Goal: Download file/media

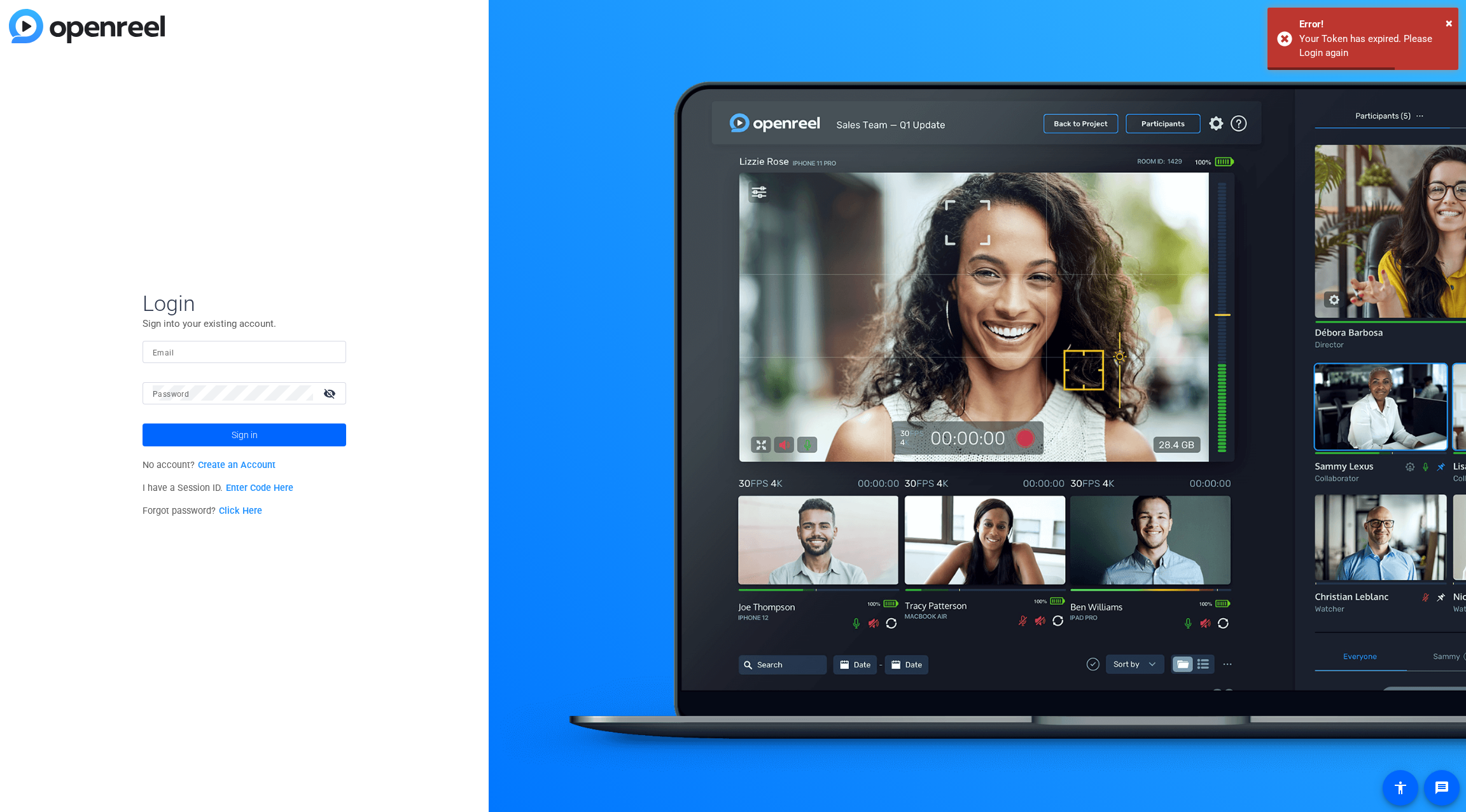
click at [245, 358] on input "Email" at bounding box center [244, 351] width 183 height 15
type input "[PERSON_NAME][EMAIL_ADDRESS][PERSON_NAME][PERSON_NAME][DOMAIN_NAME]"
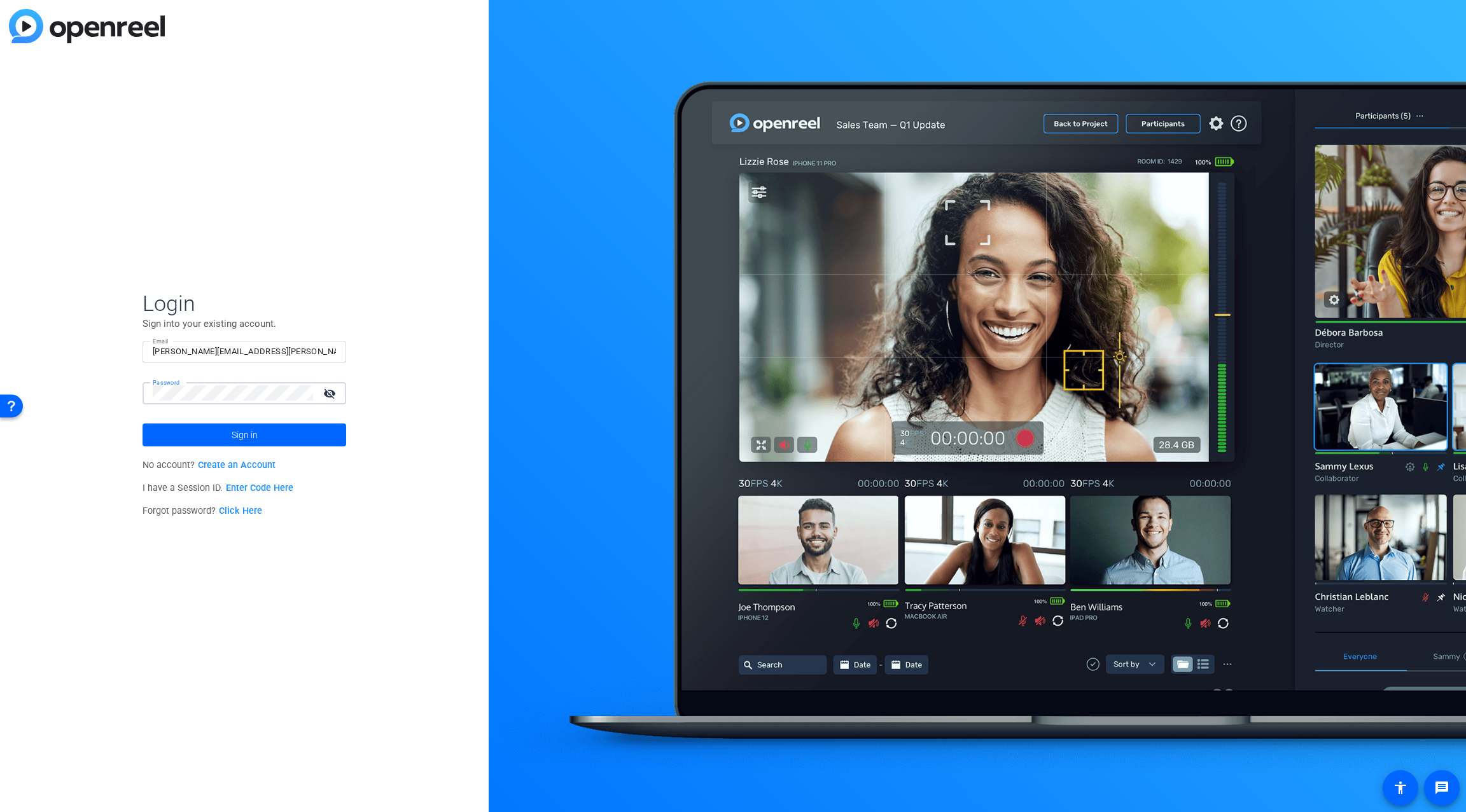
click at [143, 423] on button "Sign in" at bounding box center [244, 435] width 203 height 23
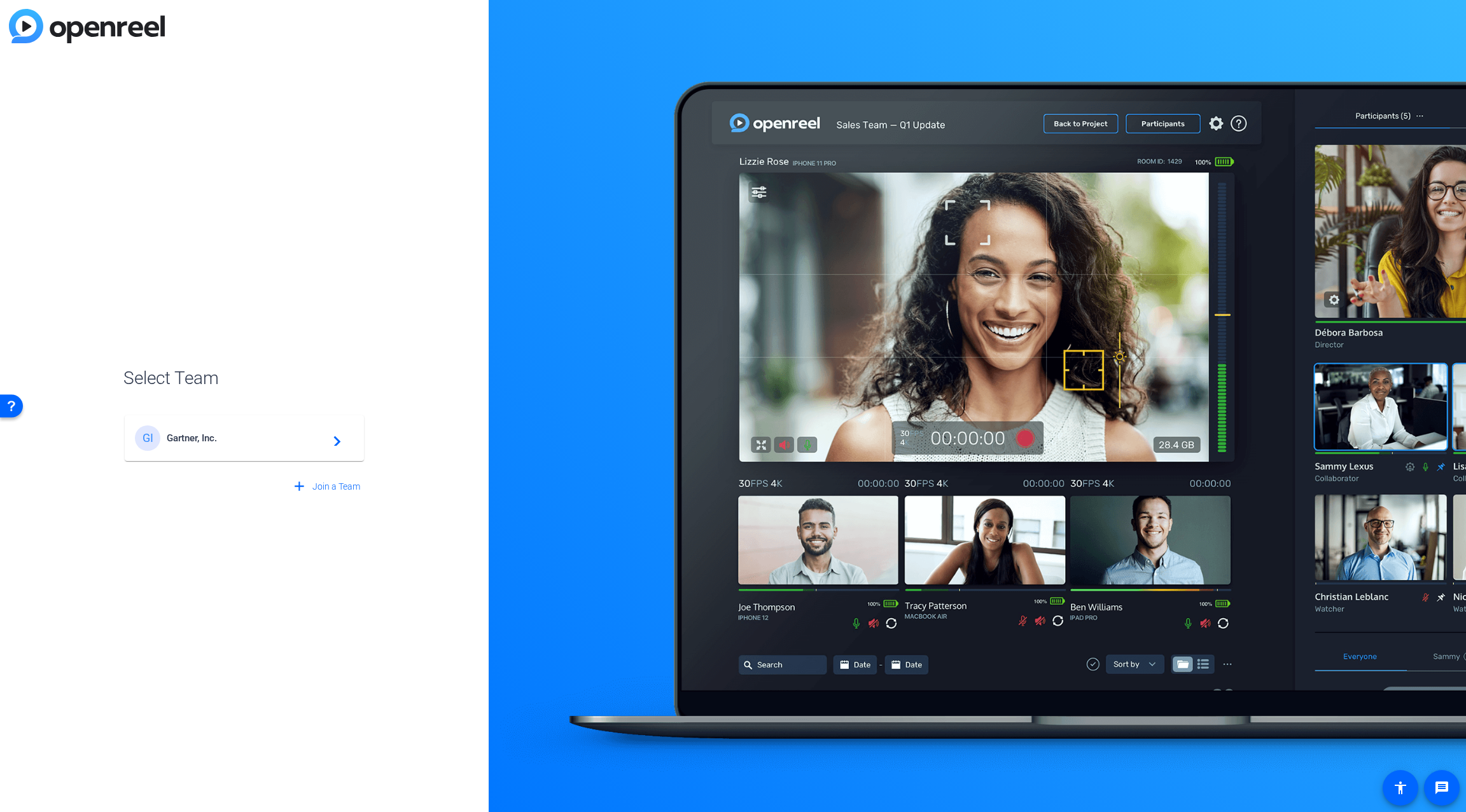
click at [308, 443] on span "Gartner, Inc." at bounding box center [246, 438] width 159 height 11
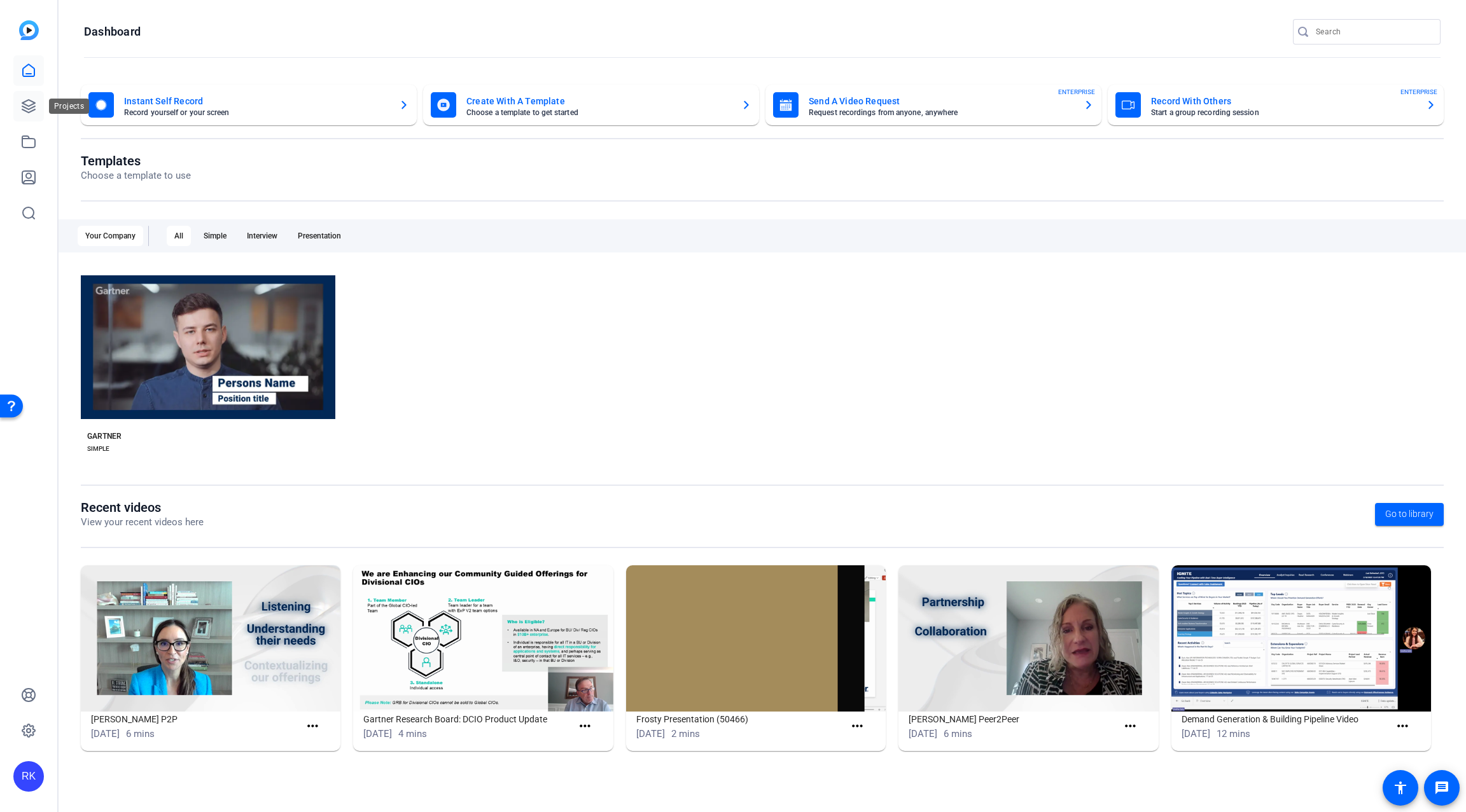
click at [29, 105] on icon at bounding box center [29, 106] width 13 height 13
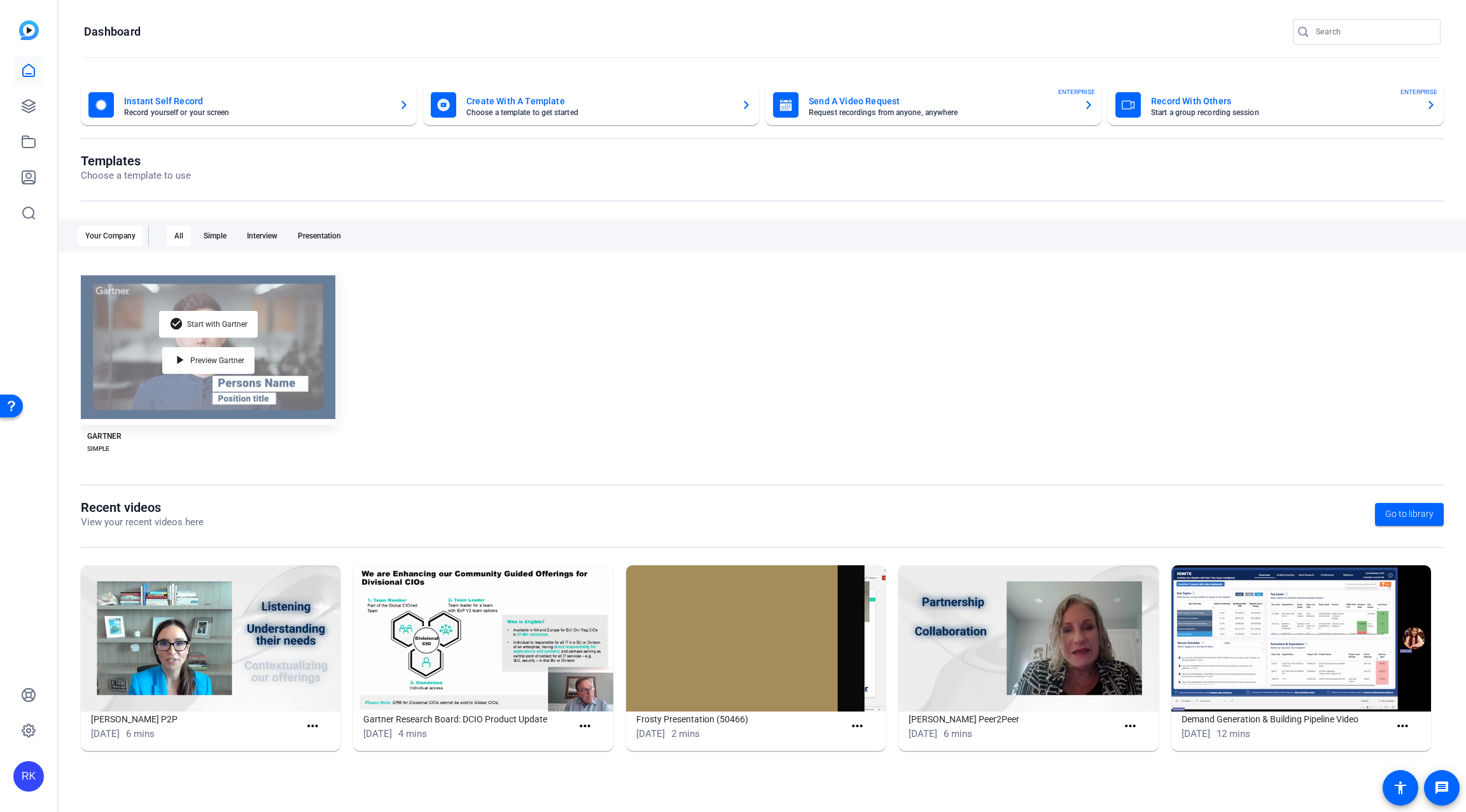
click at [282, 338] on div "check_circle Start with Gartner play_arrow Preview Gartner" at bounding box center [208, 347] width 254 height 155
click at [231, 363] on span "Preview Gartner" at bounding box center [217, 361] width 54 height 8
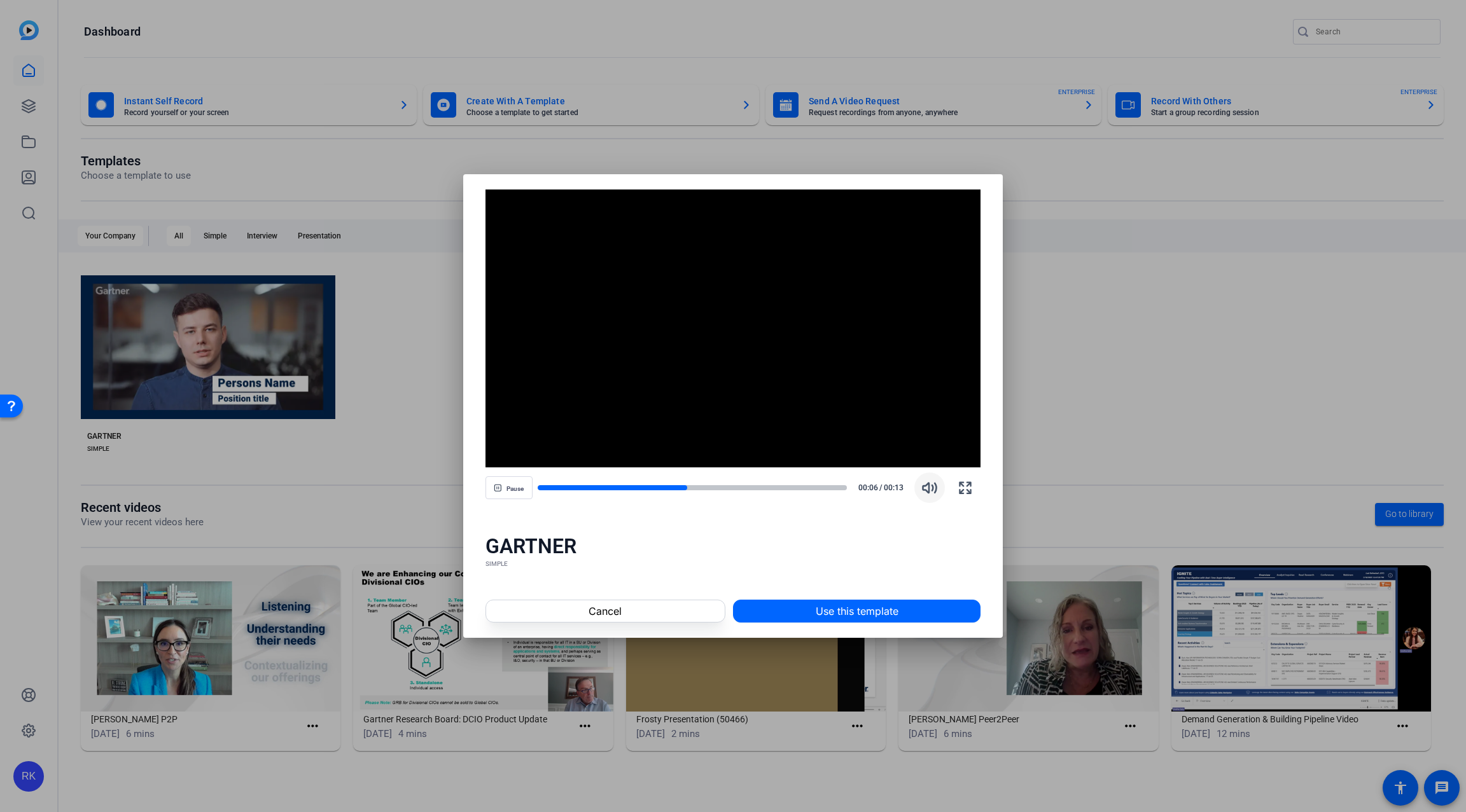
click at [930, 488] on icon "button" at bounding box center [930, 488] width 13 height 10
click at [398, 340] on div at bounding box center [733, 406] width 1466 height 812
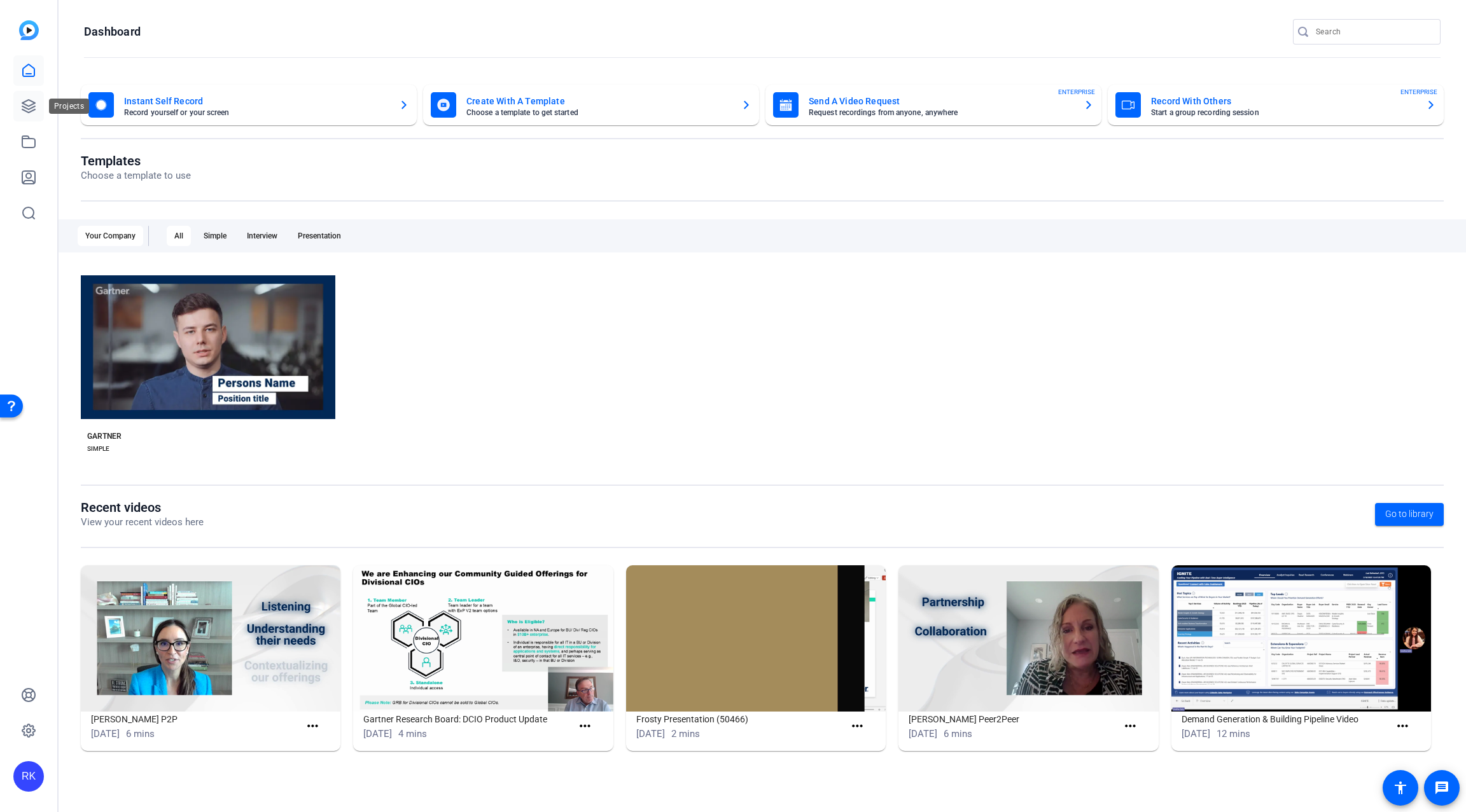
click at [23, 107] on icon at bounding box center [29, 106] width 15 height 15
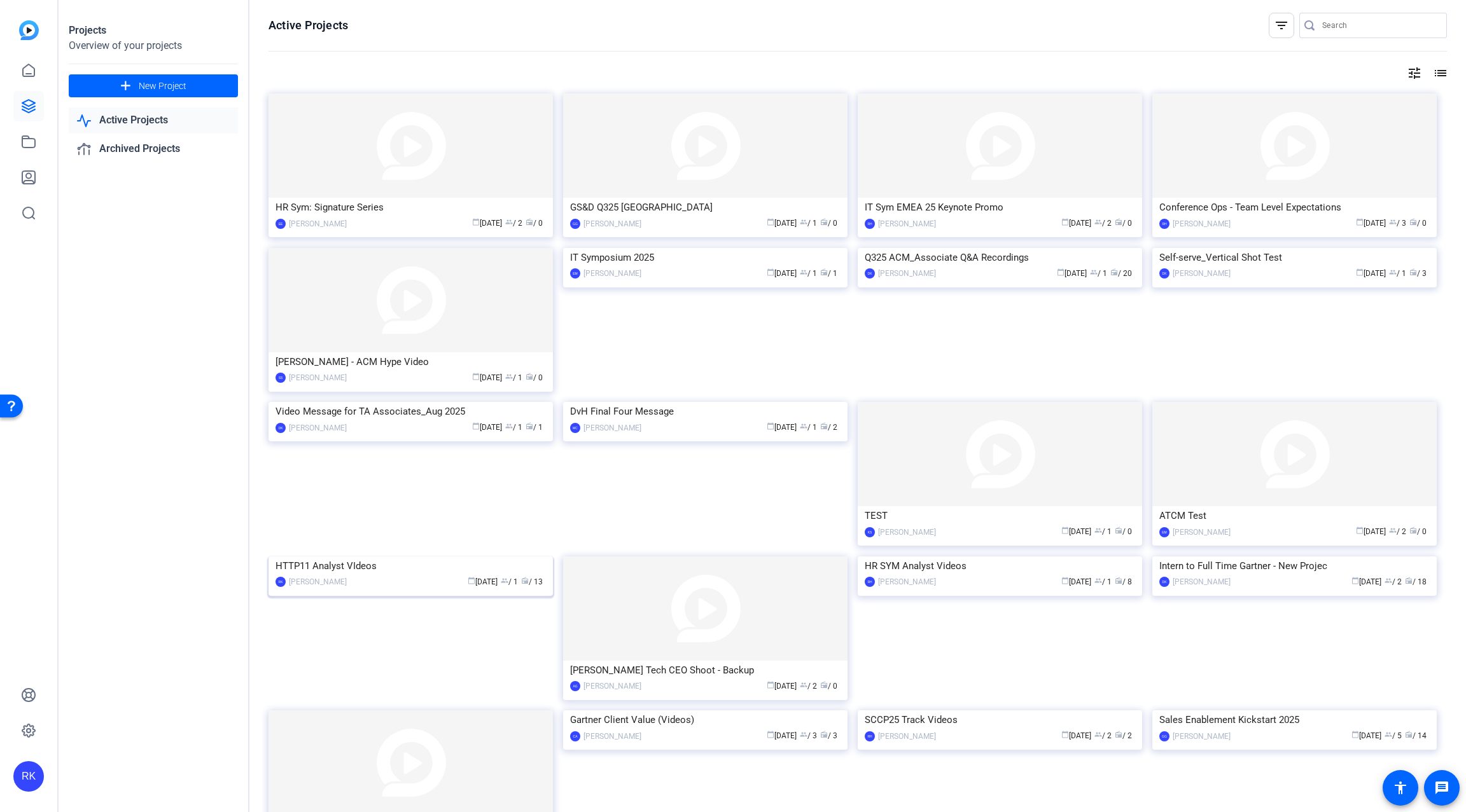
click at [449, 557] on img at bounding box center [410, 557] width 285 height 0
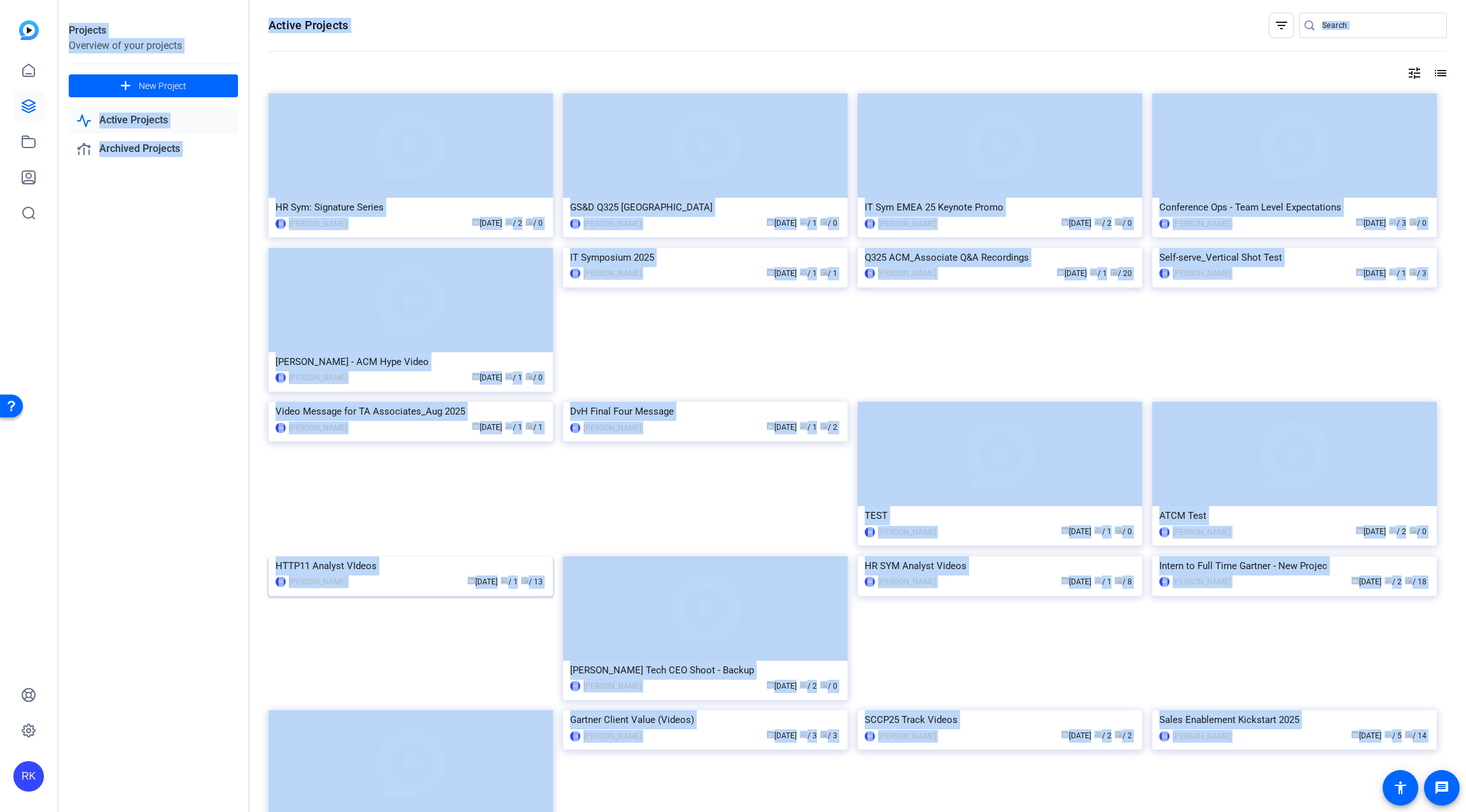
click at [449, 603] on div "Projects Overview of your projects add New Project Active Projects Archived Pro…" at bounding box center [763, 406] width 1408 height 812
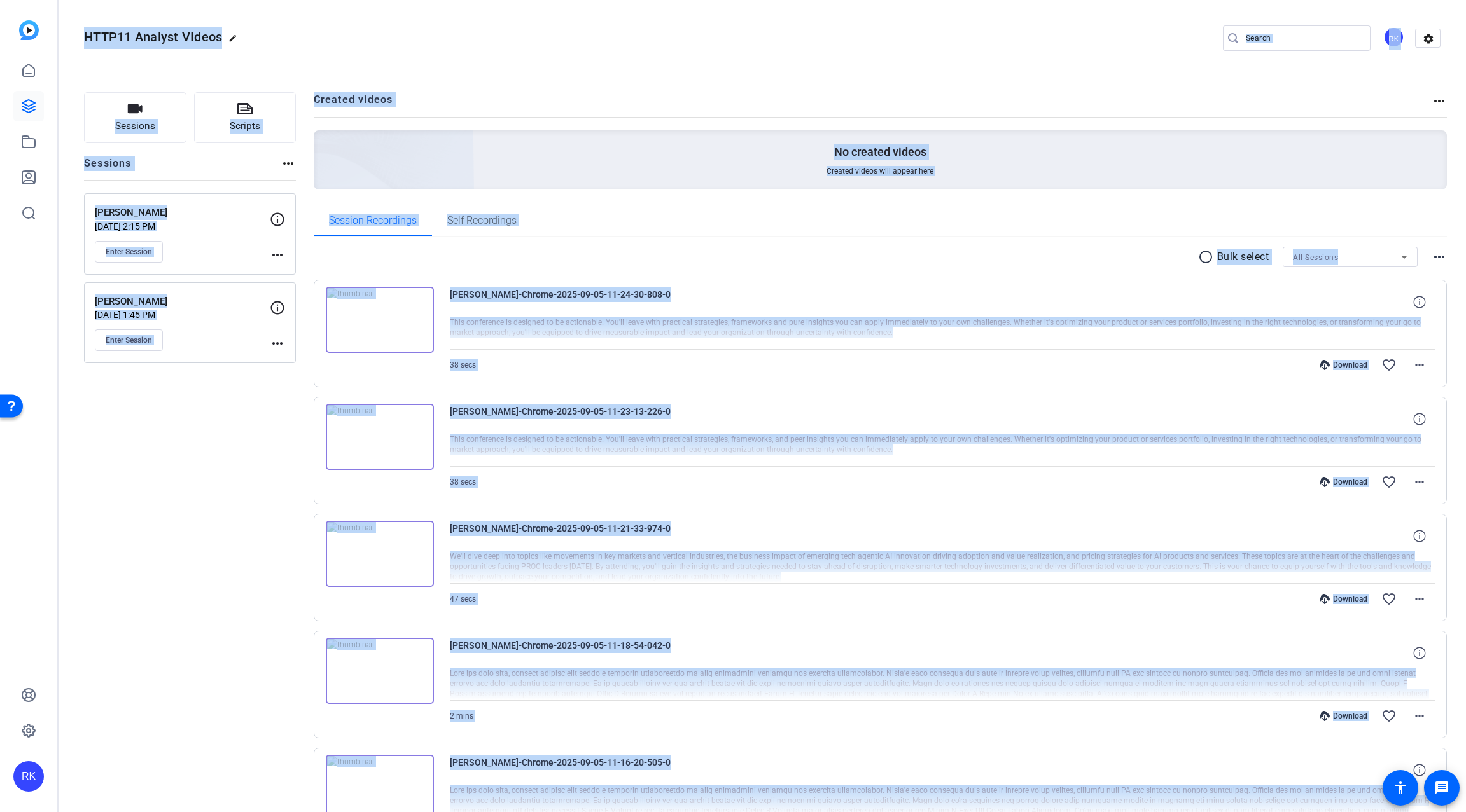
click at [146, 461] on div "Sessions Scripts Sessions more_horiz [PERSON_NAME] [DATE] 2:15 PM Enter Session…" at bounding box center [189, 798] width 212 height 1412
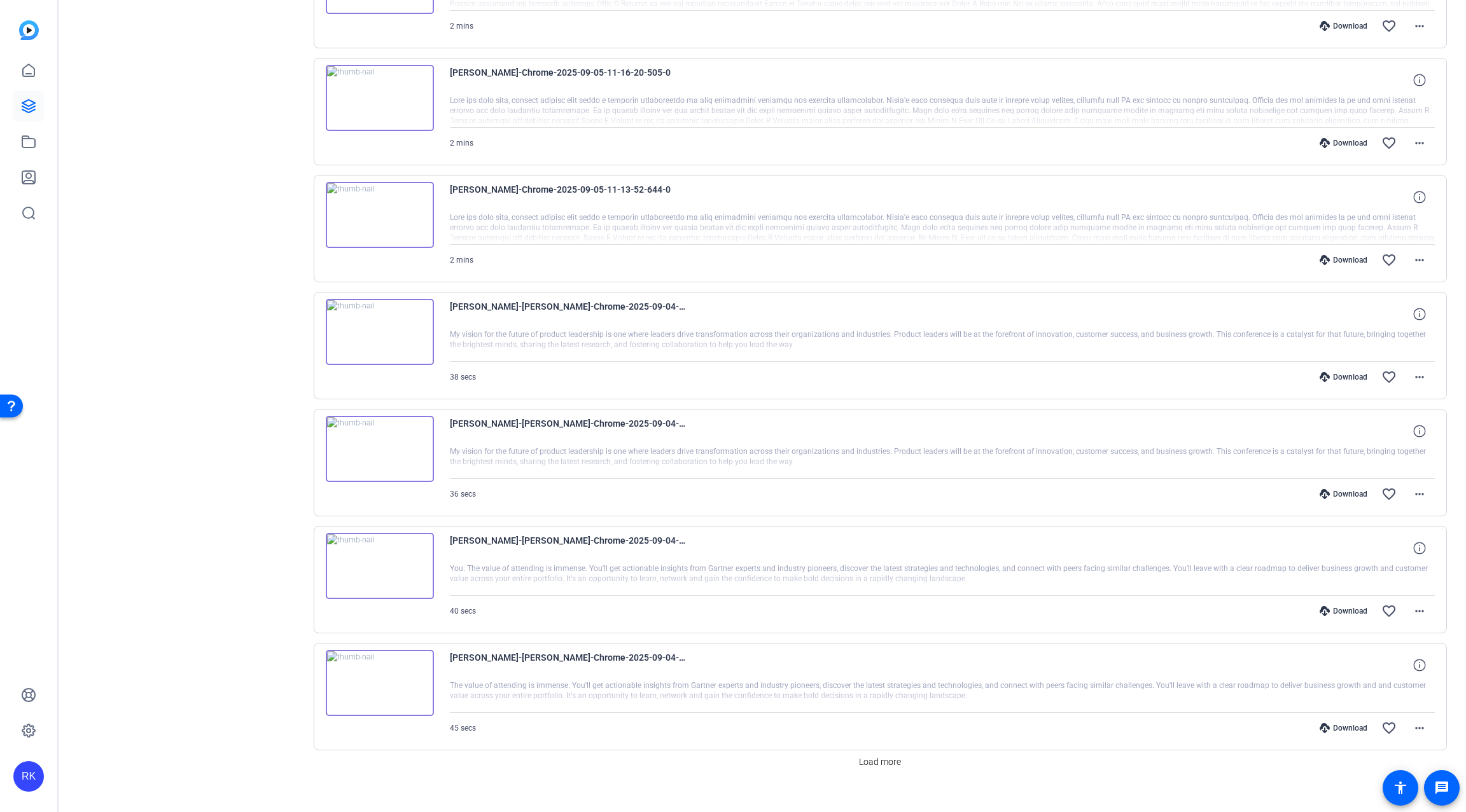
scroll to position [701, 0]
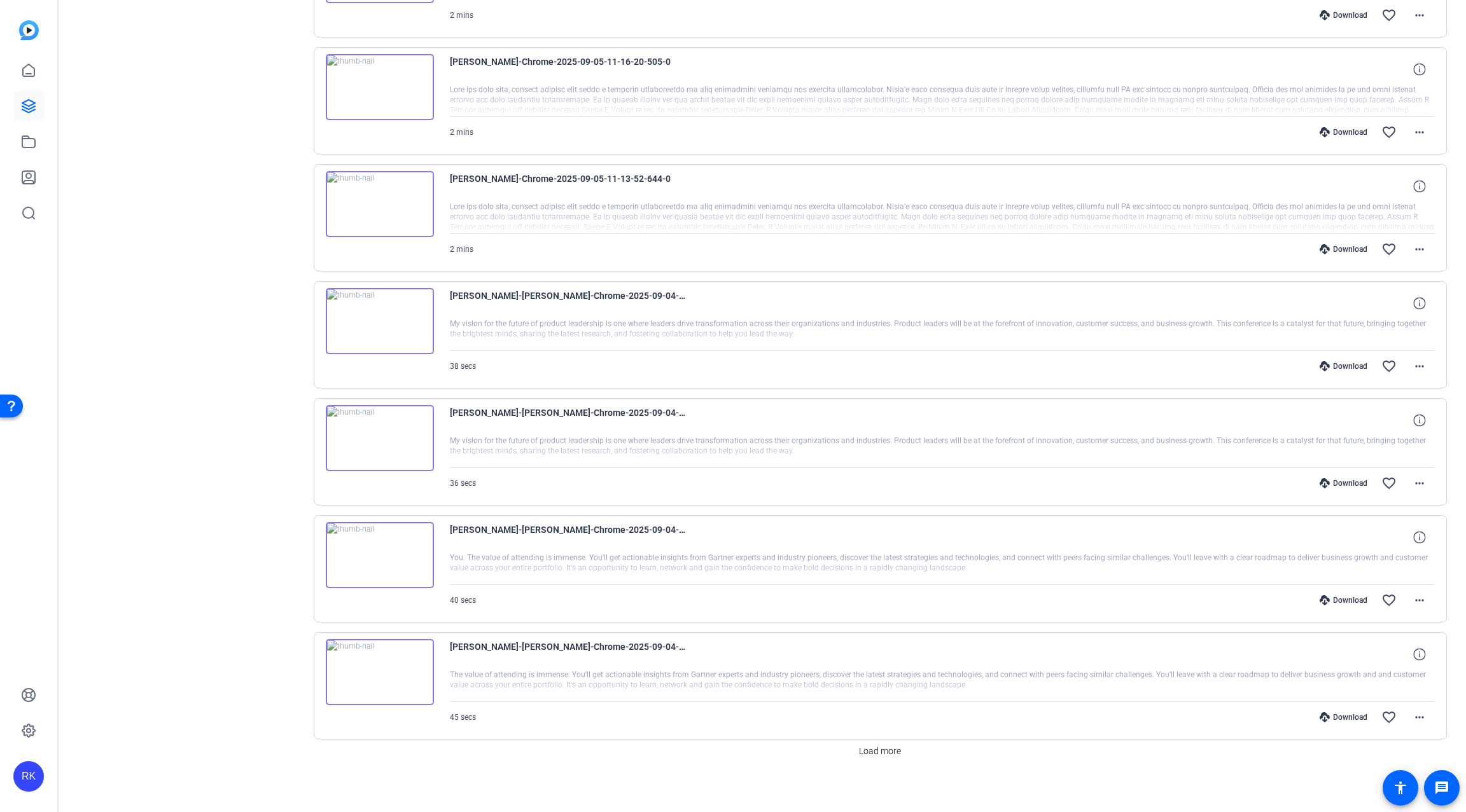
click at [398, 330] on img at bounding box center [380, 321] width 108 height 66
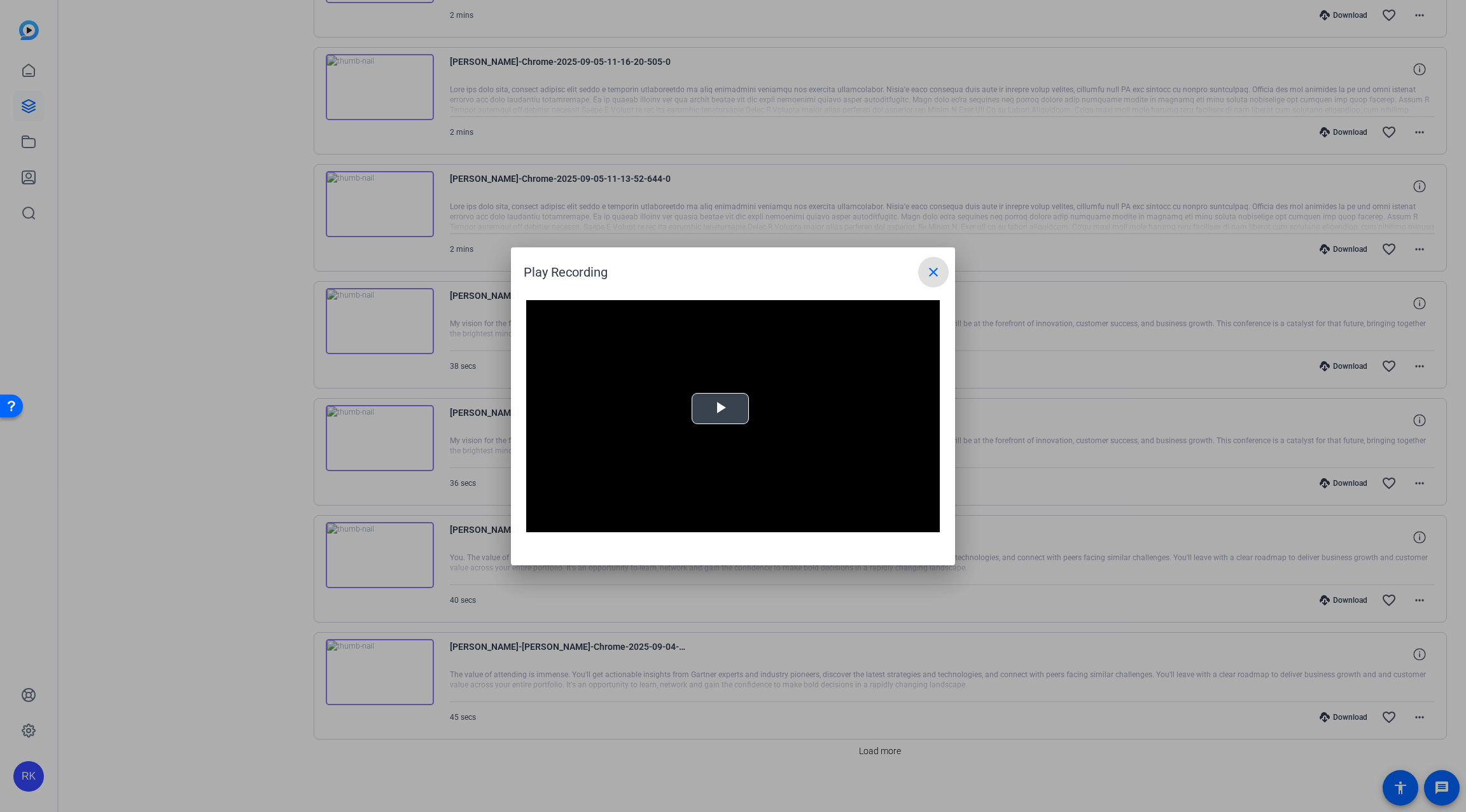
click at [720, 410] on video "Video Player" at bounding box center [733, 416] width 414 height 233
click at [714, 411] on video "Video Player" at bounding box center [733, 416] width 414 height 233
click at [935, 275] on mat-icon "close" at bounding box center [933, 273] width 15 height 15
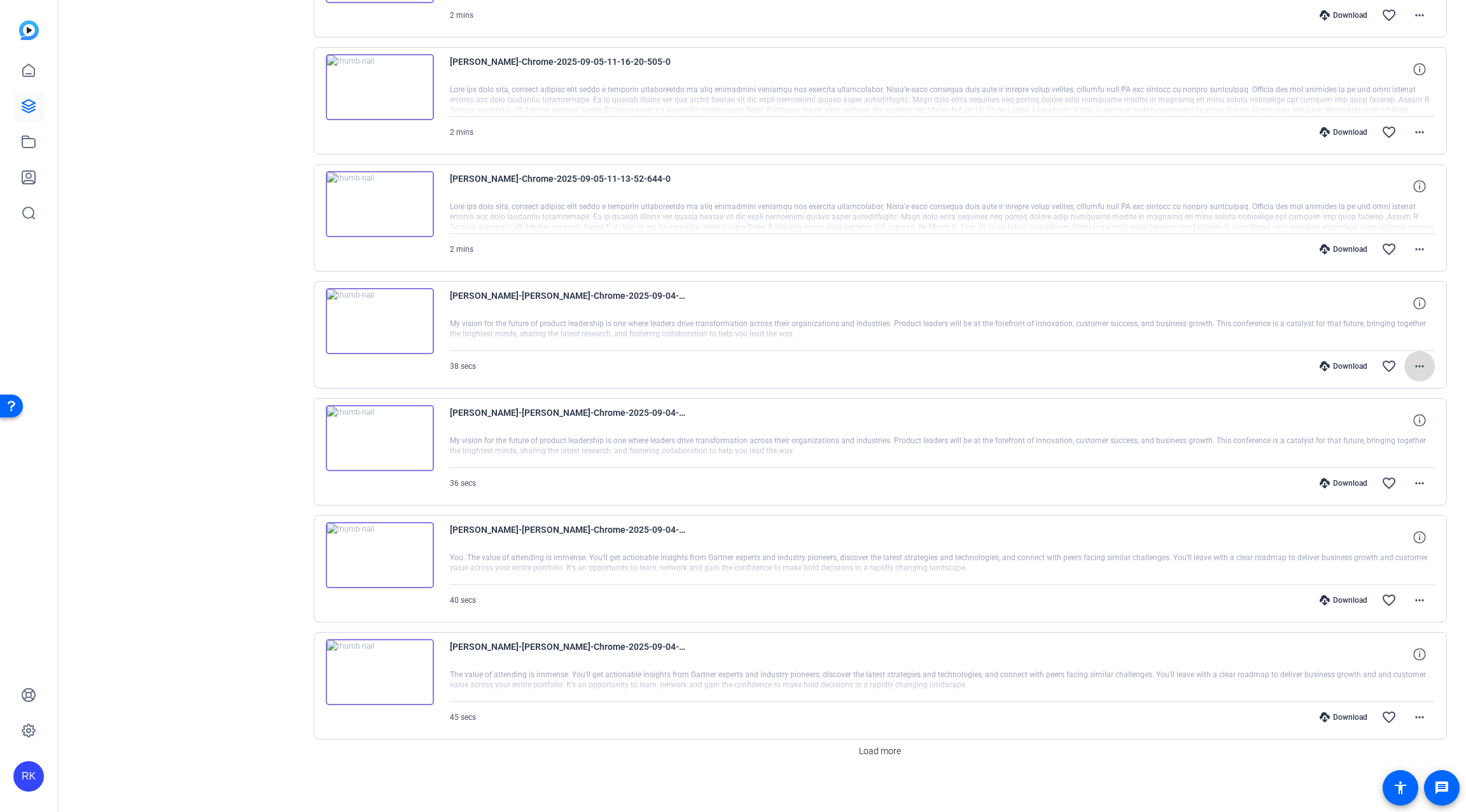
click at [1412, 361] on mat-icon "more_horiz" at bounding box center [1420, 366] width 15 height 15
click at [1392, 418] on span "Download MP4" at bounding box center [1377, 420] width 76 height 15
click at [1414, 478] on mat-icon "more_horiz" at bounding box center [1420, 484] width 15 height 15
click at [1391, 535] on span "Download MP4" at bounding box center [1377, 536] width 76 height 15
click at [1414, 597] on mat-icon "more_horiz" at bounding box center [1420, 600] width 15 height 15
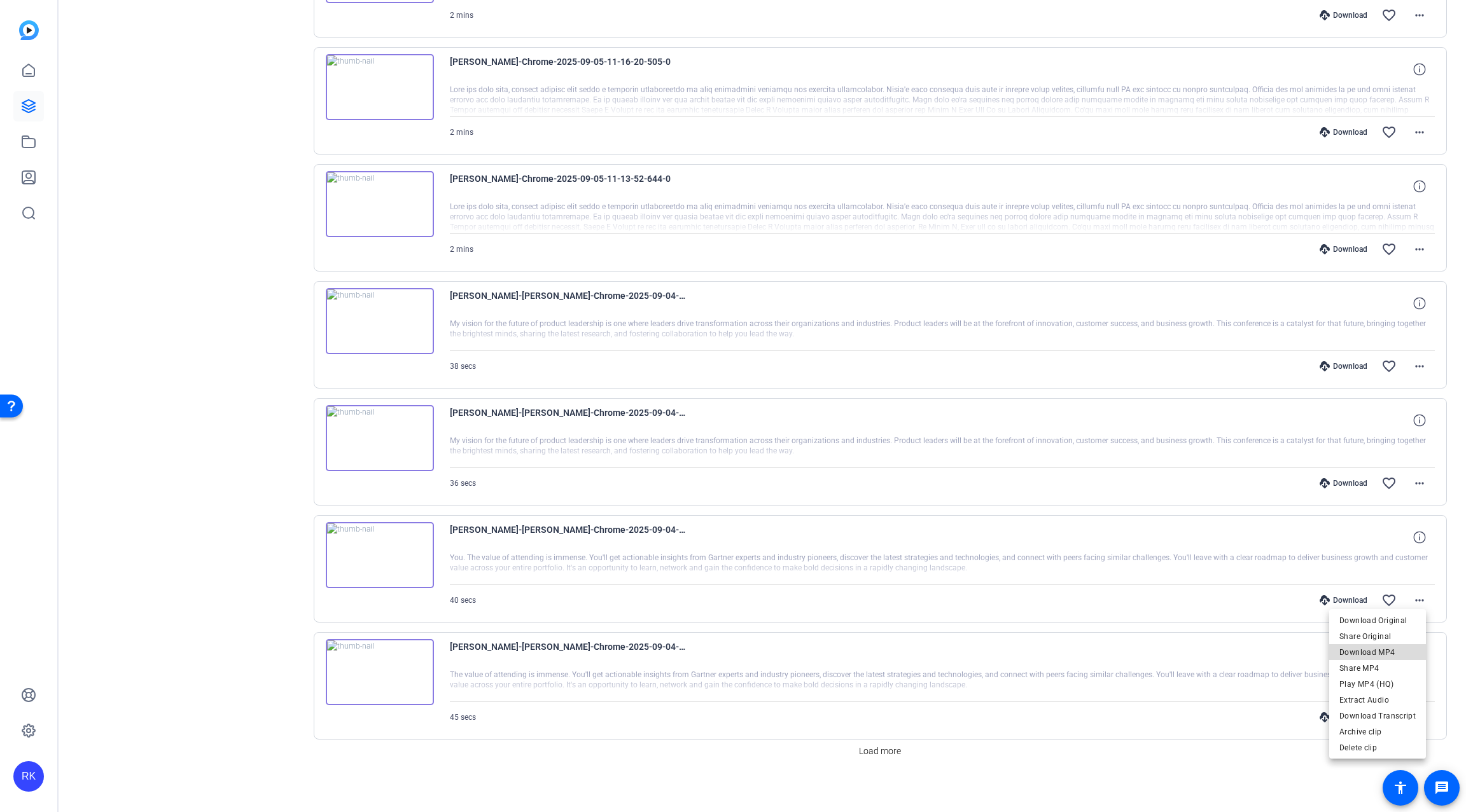
click at [1383, 653] on span "Download MP4" at bounding box center [1377, 653] width 76 height 15
click at [1413, 713] on mat-icon "more_horiz" at bounding box center [1420, 718] width 15 height 15
click at [1363, 588] on span "Download MP4" at bounding box center [1377, 589] width 76 height 15
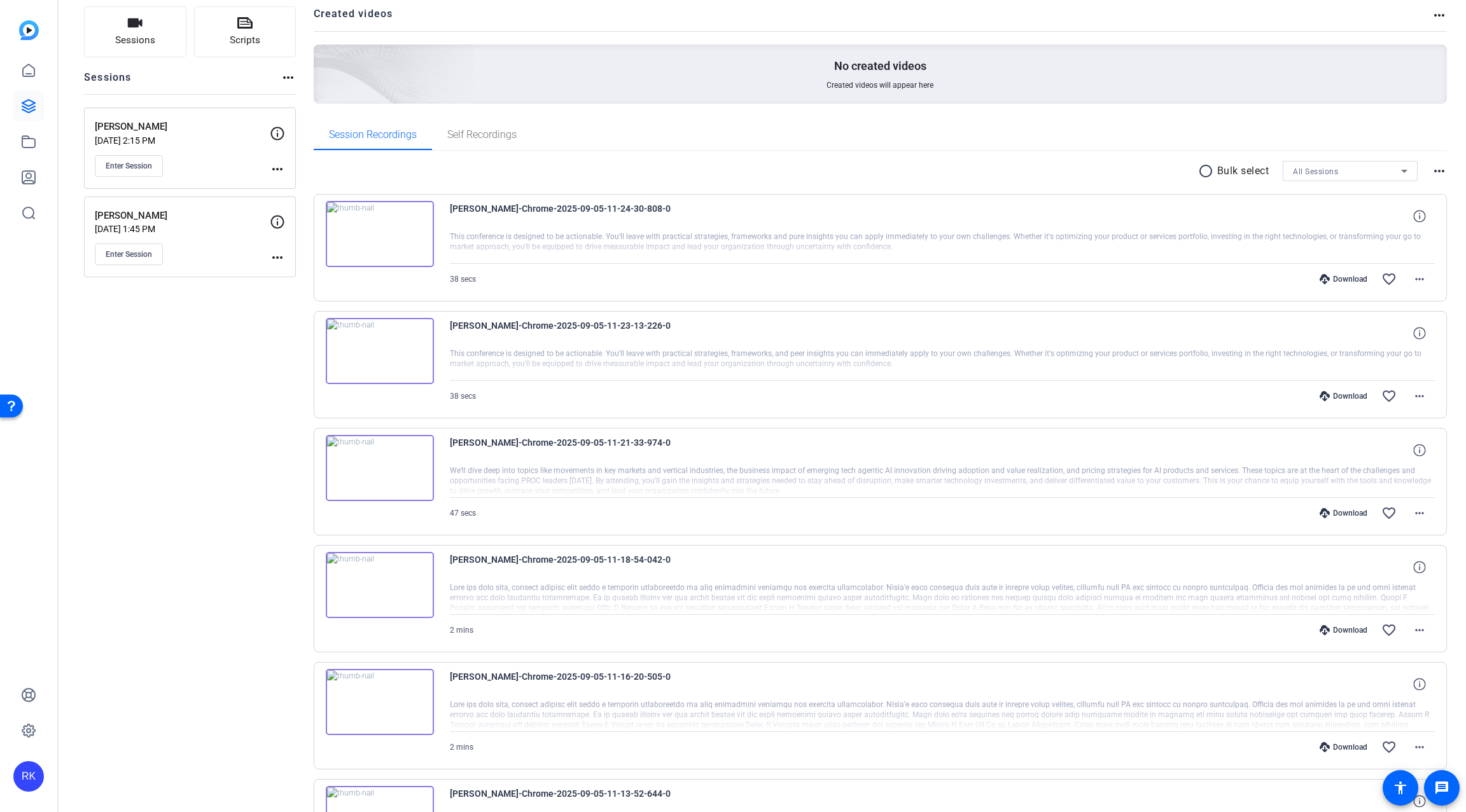
scroll to position [0, 0]
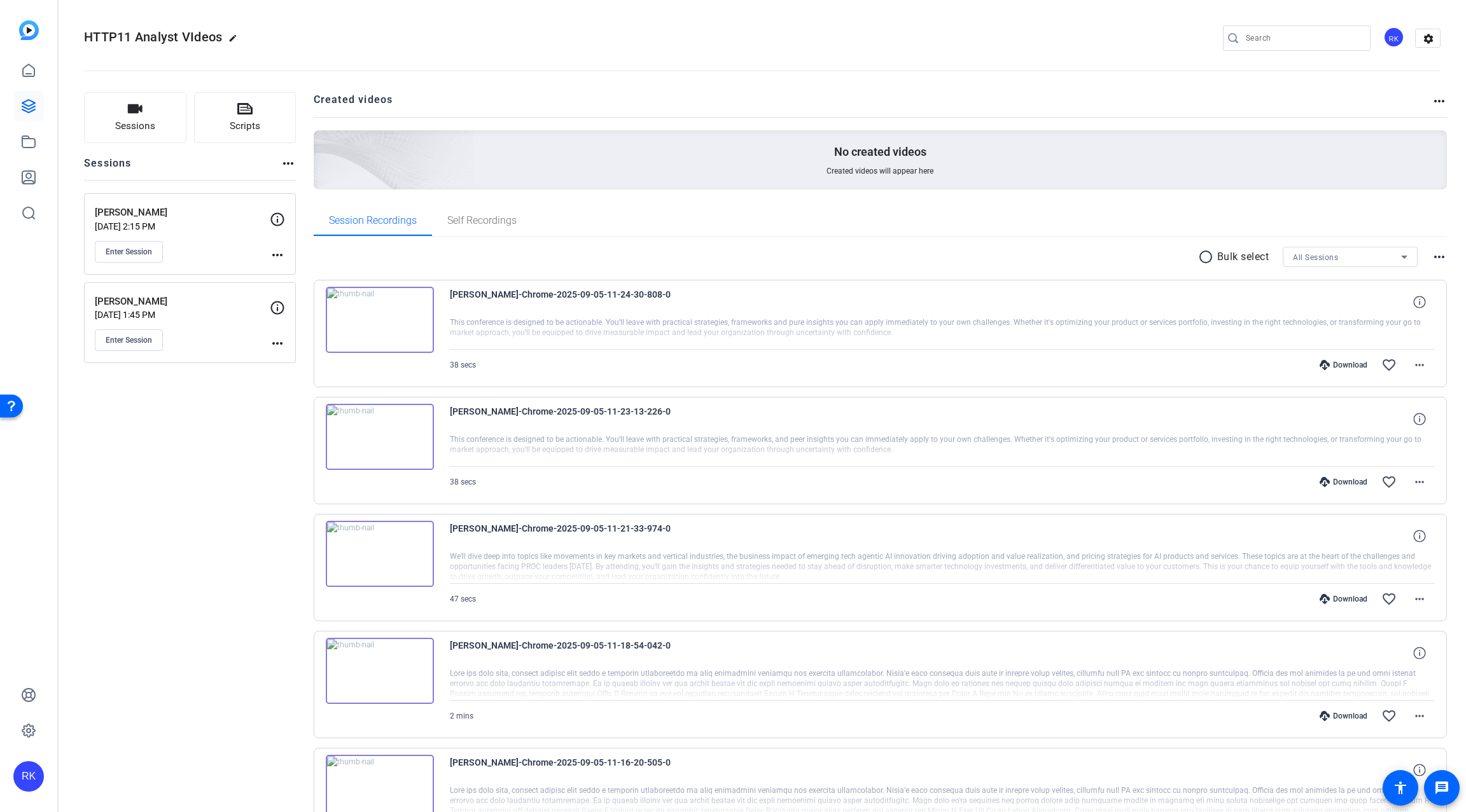
click at [122, 38] on span "HTTP11 Analyst VIdeos" at bounding box center [153, 37] width 138 height 15
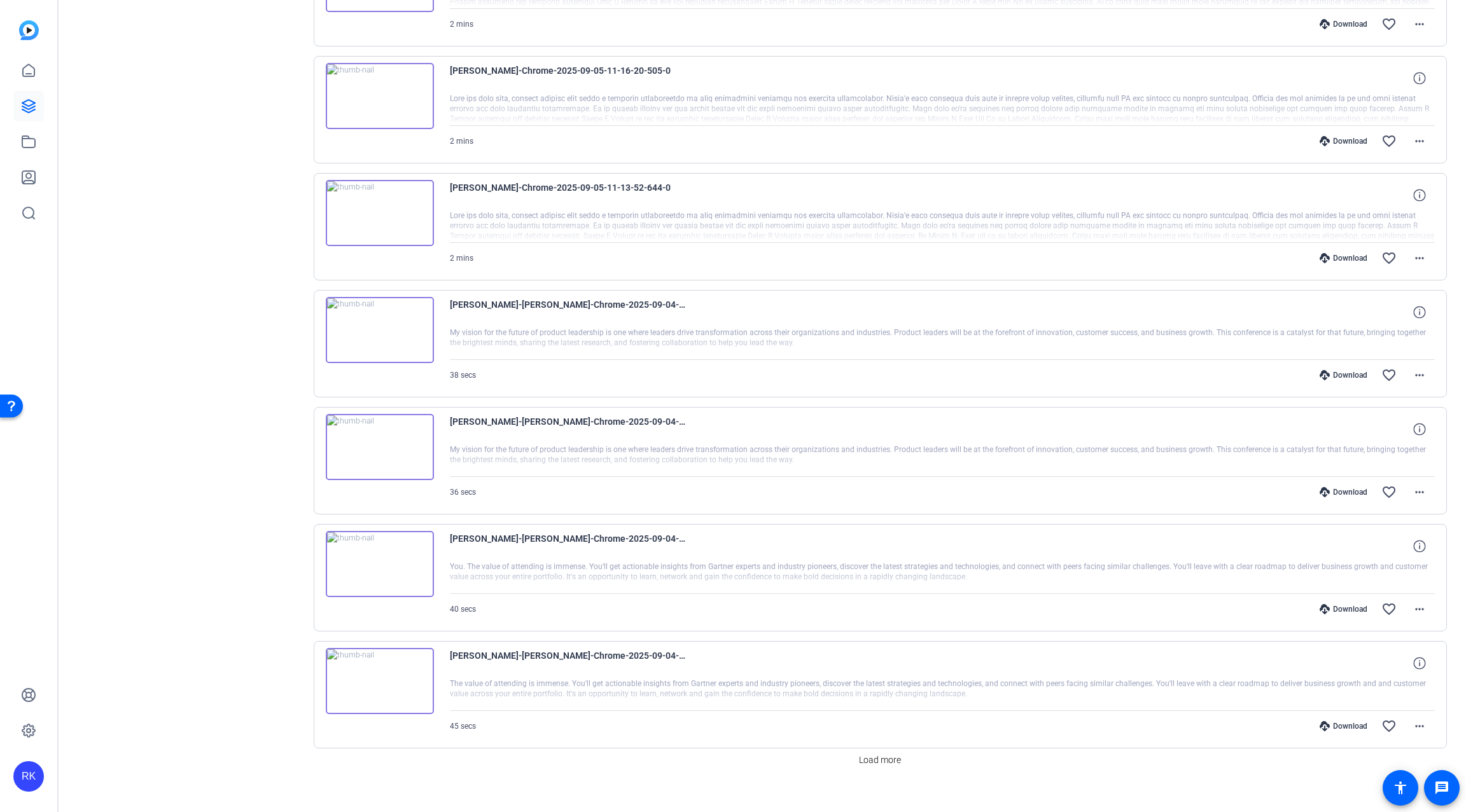
scroll to position [701, 0]
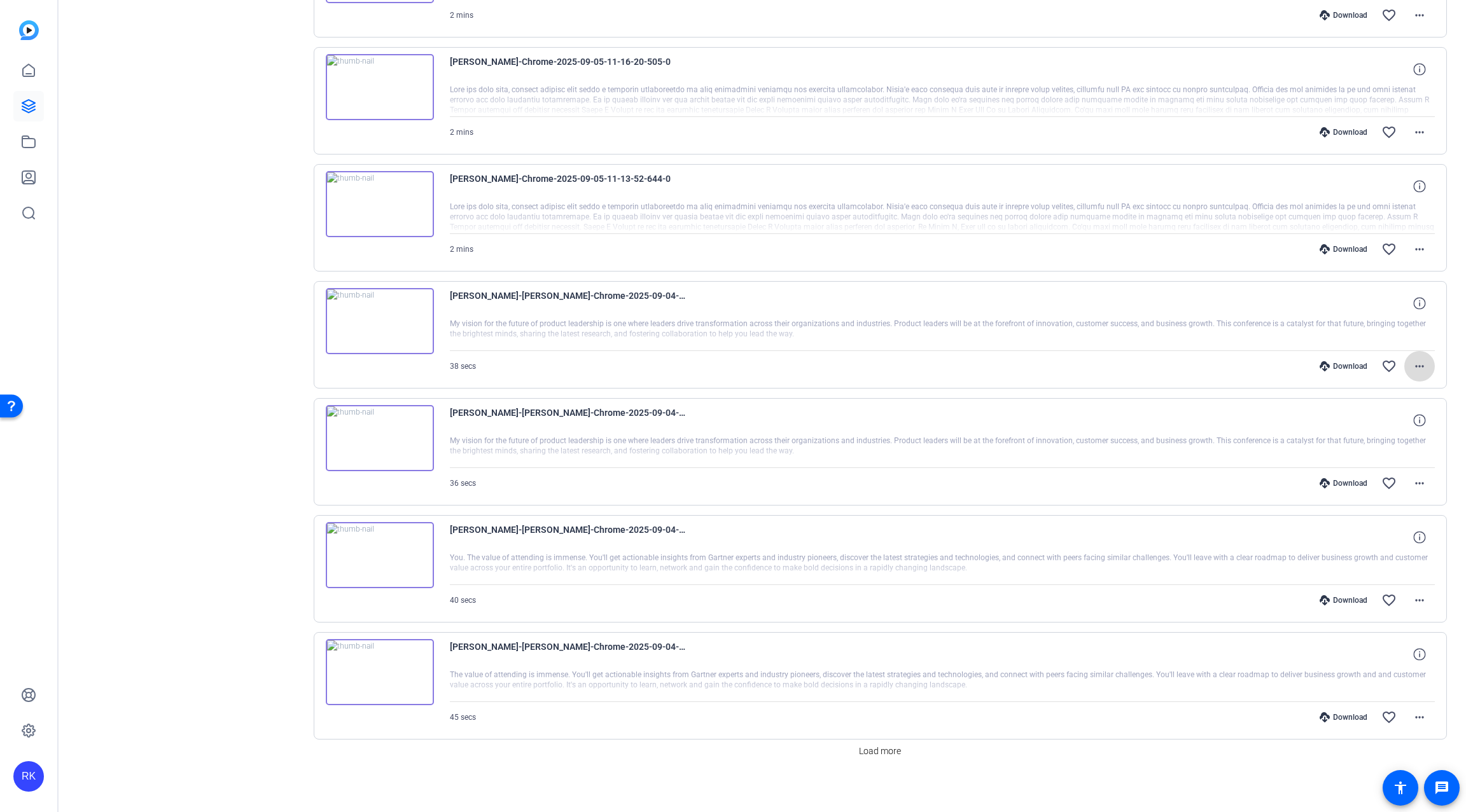
click at [1412, 361] on mat-icon "more_horiz" at bounding box center [1420, 366] width 15 height 15
click at [644, 289] on div at bounding box center [733, 406] width 1466 height 812
click at [644, 289] on span "[PERSON_NAME]-[PERSON_NAME]-Chrome-2025-09-04-11-25-25-000-0" at bounding box center [568, 303] width 236 height 31
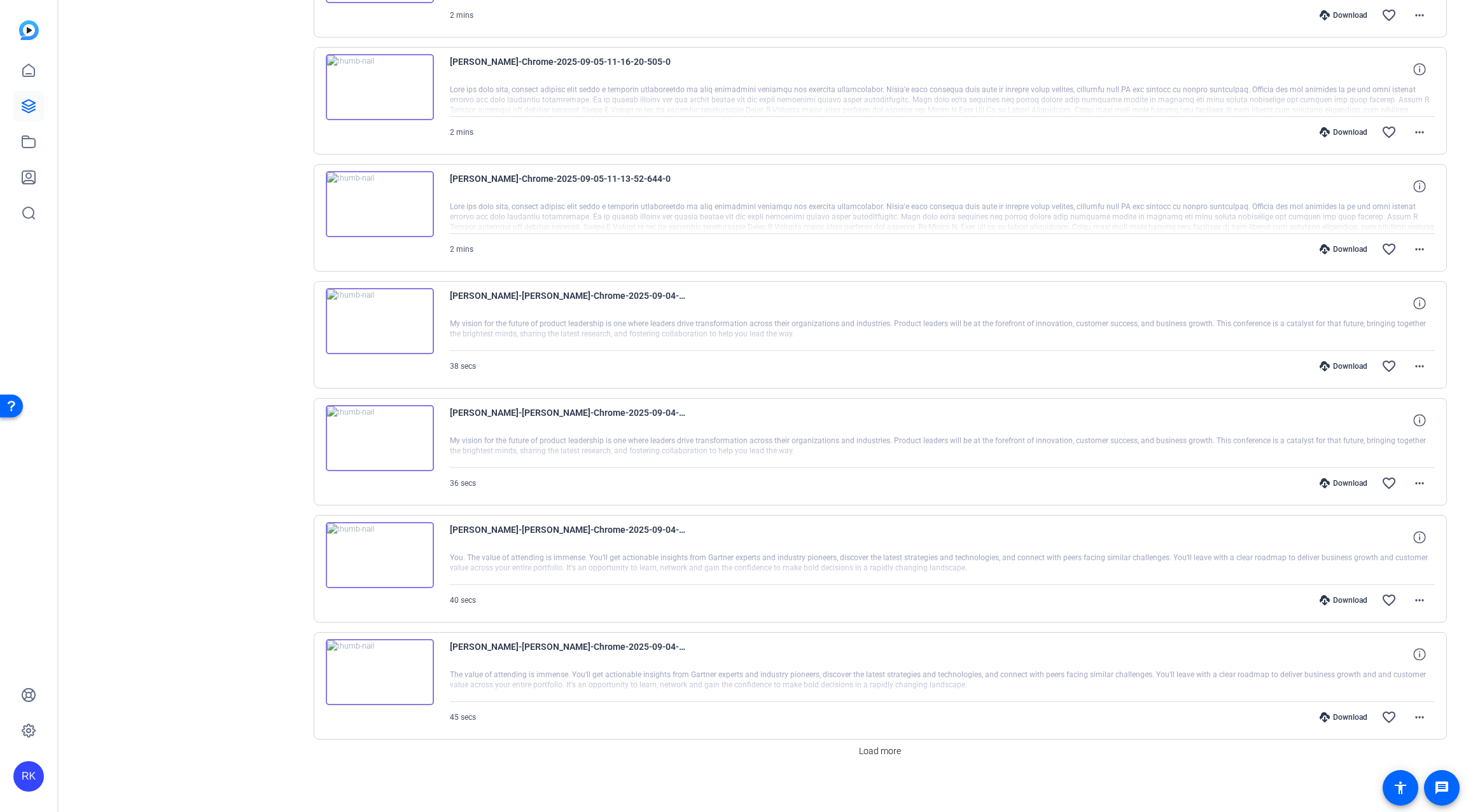
click at [644, 289] on span "[PERSON_NAME]-[PERSON_NAME]-Chrome-2025-09-04-11-25-25-000-0" at bounding box center [568, 303] width 236 height 31
click at [721, 379] on div "[PERSON_NAME]-[PERSON_NAME]-Chrome-2025-09-04-11-25-25-000-0 My vision for the …" at bounding box center [881, 335] width 1134 height 108
click at [862, 737] on span at bounding box center [880, 751] width 52 height 31
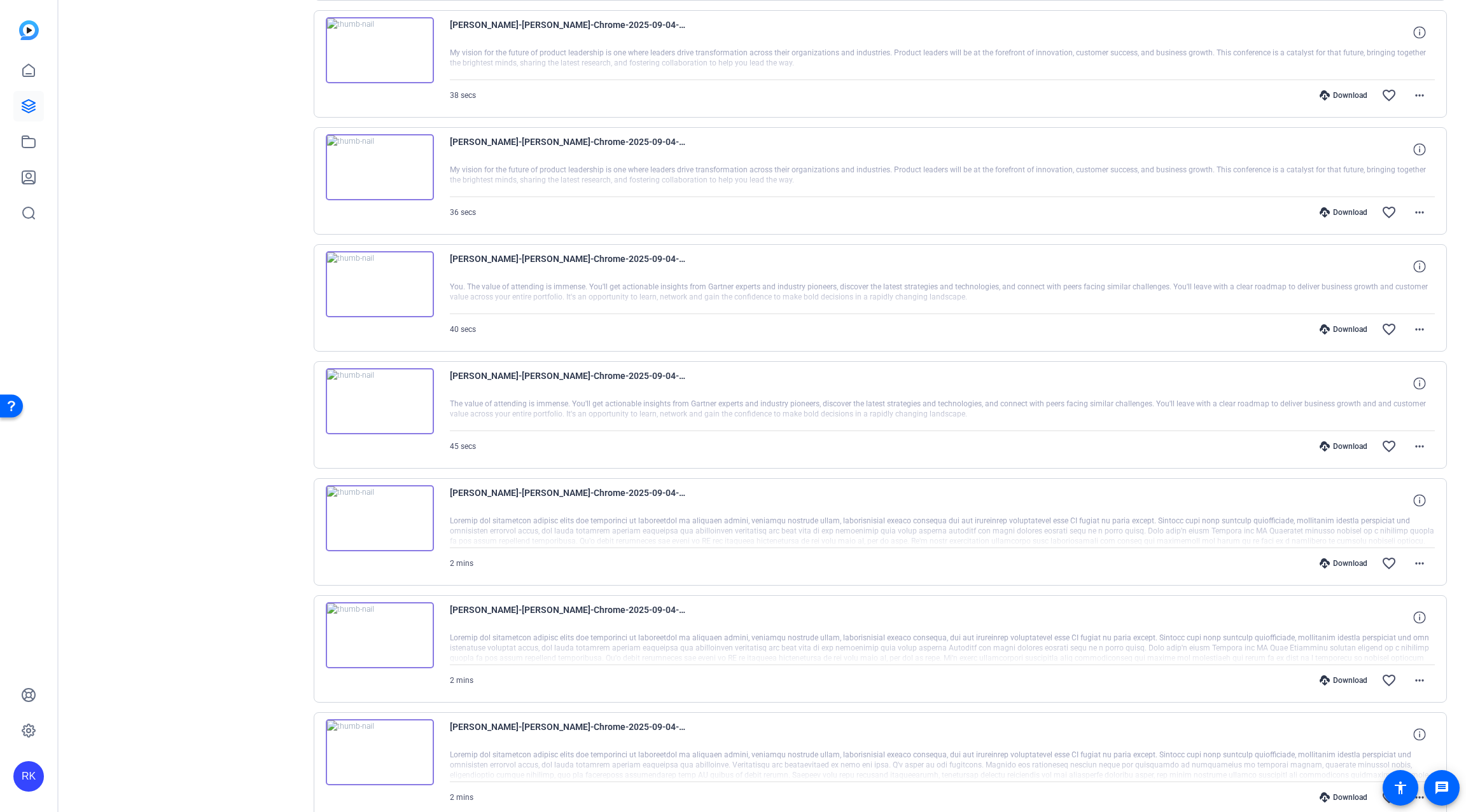
scroll to position [1027, 0]
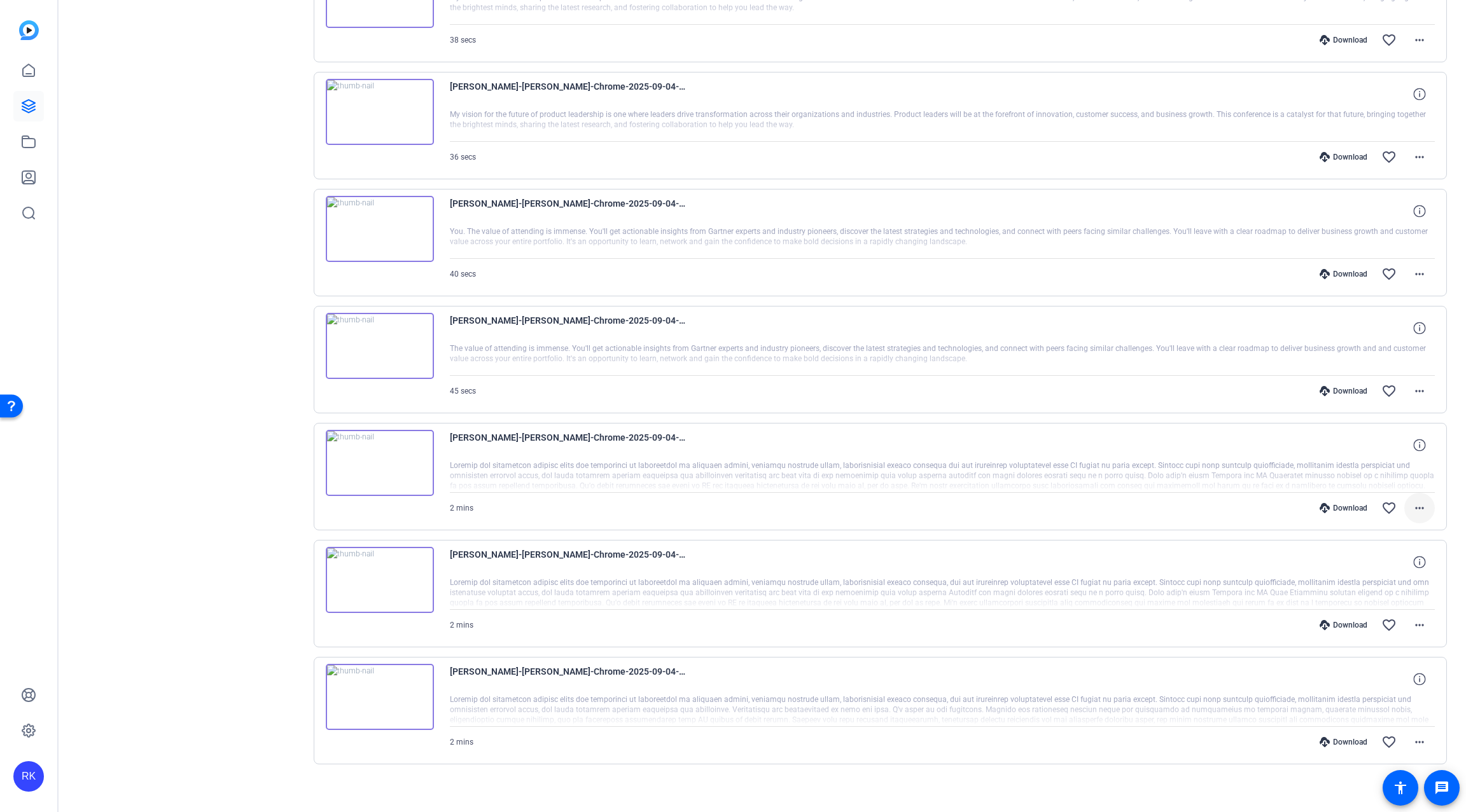
click at [1404, 498] on span at bounding box center [1420, 508] width 31 height 31
click at [1366, 558] on span "Download MP4" at bounding box center [1377, 559] width 76 height 15
